Goal: Task Accomplishment & Management: Use online tool/utility

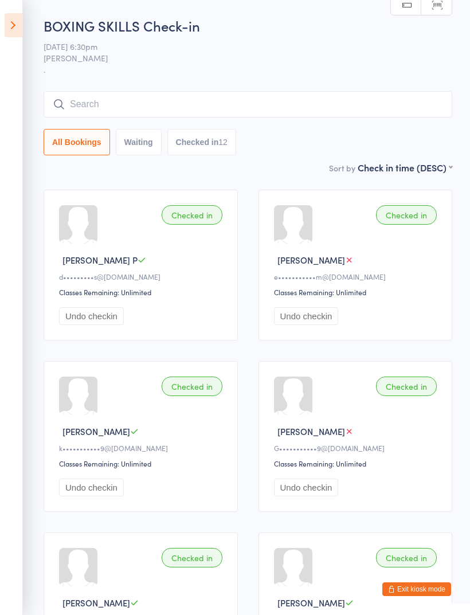
click at [1, 18] on aside "Events for [DATE] [DATE] [DATE] Sun Mon Tue Wed Thu Fri Sat 36 31 01 02 03 04 0…" at bounding box center [11, 307] width 23 height 615
click at [1, 21] on aside "Events for [DATE] [DATE] [DATE] Sun Mon Tue Wed Thu Fri Sat 36 31 01 02 03 04 0…" at bounding box center [11, 307] width 23 height 615
click at [18, 20] on icon at bounding box center [14, 25] width 18 height 24
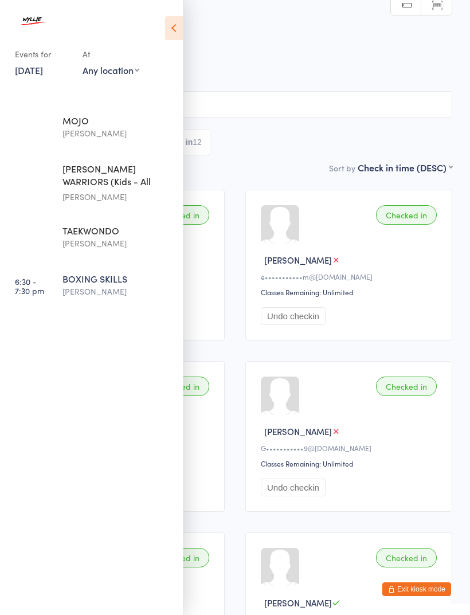
click at [31, 74] on link "[DATE]" at bounding box center [29, 70] width 28 height 13
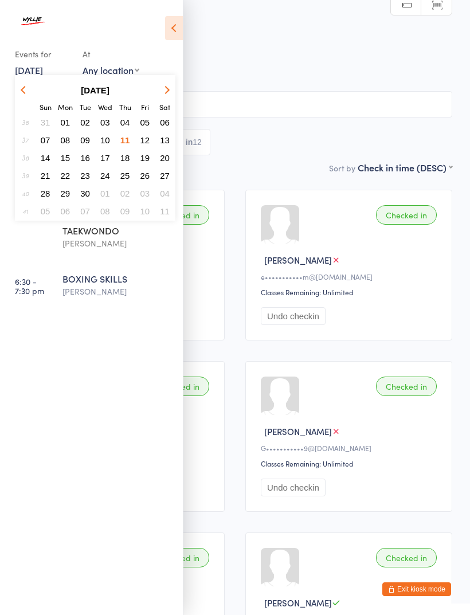
click at [141, 140] on span "12" at bounding box center [146, 140] width 10 height 10
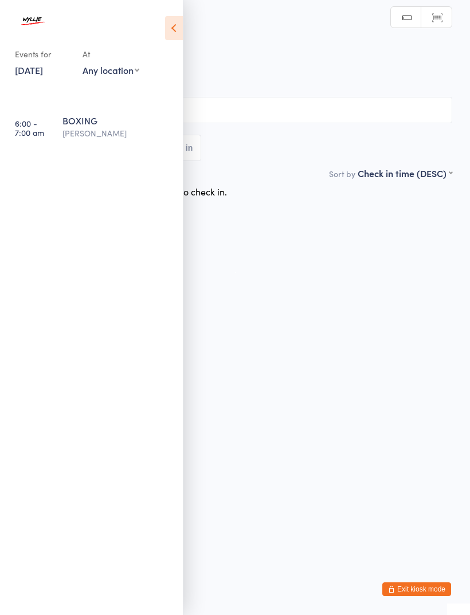
click at [91, 137] on div "[PERSON_NAME]" at bounding box center [118, 133] width 111 height 13
click at [169, 31] on icon at bounding box center [174, 28] width 18 height 24
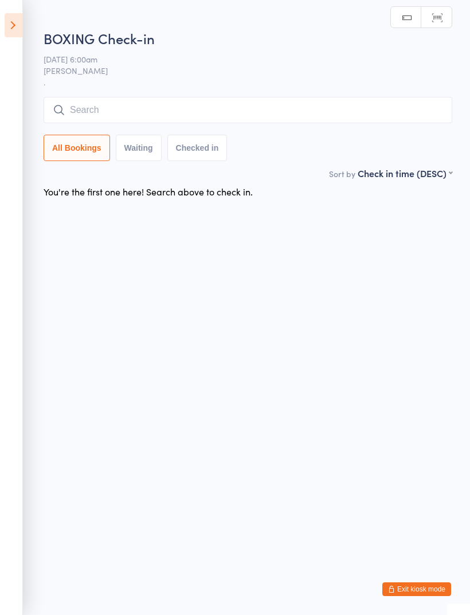
click at [149, 116] on input "search" at bounding box center [248, 110] width 409 height 26
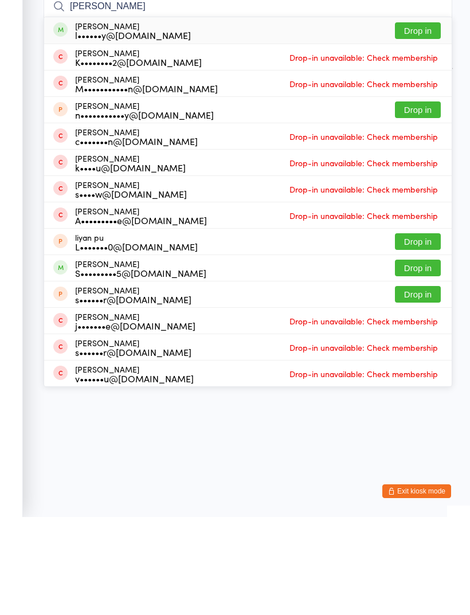
type input "[PERSON_NAME]"
click at [423, 120] on button "Drop in" at bounding box center [418, 128] width 46 height 17
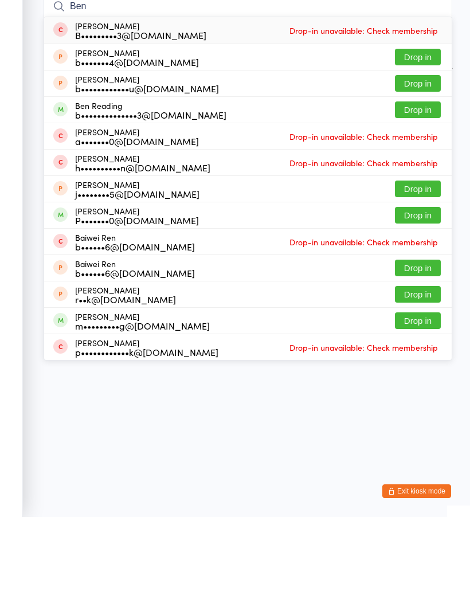
type input "Ben"
click at [413, 200] on button "Drop in" at bounding box center [418, 208] width 46 height 17
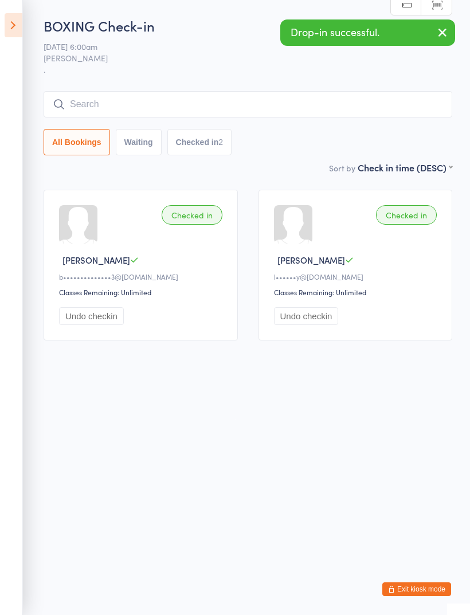
click at [447, 36] on icon "button" at bounding box center [443, 32] width 14 height 14
